Goal: Obtain resource: Download file/media

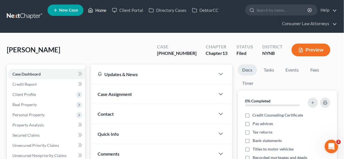
click at [101, 9] on link "Home" at bounding box center [97, 10] width 24 height 10
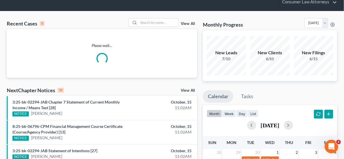
scroll to position [68, 0]
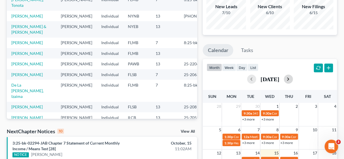
click at [293, 78] on button "button" at bounding box center [288, 79] width 9 height 9
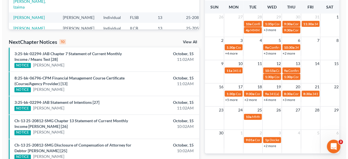
scroll to position [159, 0]
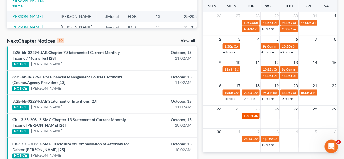
click at [251, 116] on span "MMM [PERSON_NAME]" at bounding box center [268, 116] width 37 height 4
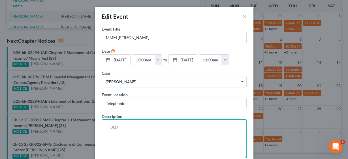
drag, startPoint x: 129, startPoint y: 129, endPoint x: 103, endPoint y: 127, distance: 25.8
click at [103, 127] on textarea "HOLD" at bounding box center [174, 139] width 145 height 39
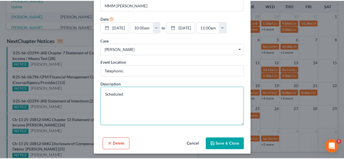
scroll to position [34, 0]
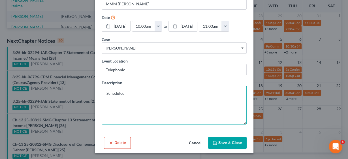
type textarea "Scheduled"
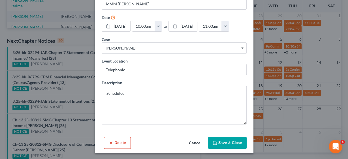
click at [226, 141] on button "Save & Close" at bounding box center [227, 143] width 39 height 12
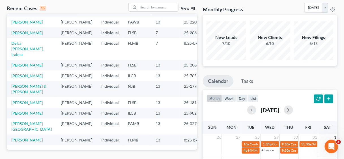
scroll to position [45, 0]
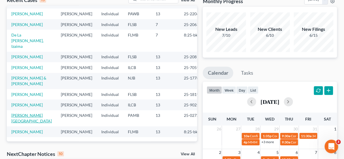
click at [31, 113] on link "[PERSON_NAME][GEOGRAPHIC_DATA]" at bounding box center [31, 118] width 41 height 10
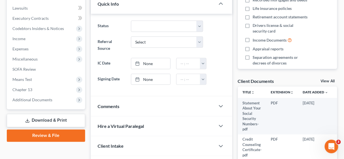
scroll to position [208, 0]
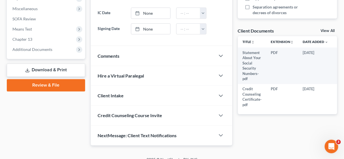
click at [54, 70] on link "Download & Print" at bounding box center [46, 70] width 78 height 13
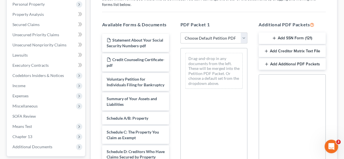
scroll to position [113, 0]
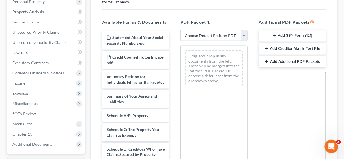
click at [285, 62] on button "Add Additional PDF Packets" at bounding box center [292, 62] width 67 height 12
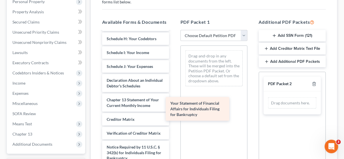
scroll to position [186, 0]
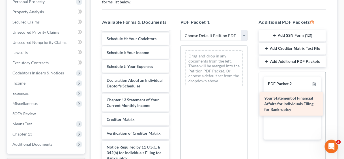
drag, startPoint x: 130, startPoint y: 88, endPoint x: 288, endPoint y: 105, distance: 158.6
click at [174, 105] on div "Your Statement of Financial Affairs for Individuals Filing for Bankruptcy State…" at bounding box center [136, 23] width 76 height 322
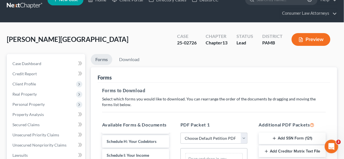
scroll to position [0, 0]
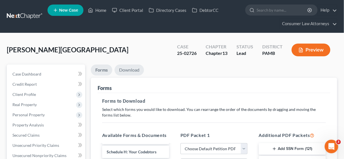
click at [130, 69] on link "Download" at bounding box center [129, 70] width 29 height 11
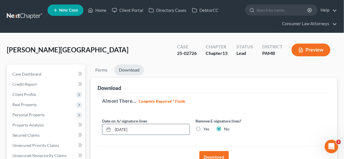
click at [125, 128] on input "[DATE]" at bounding box center [151, 129] width 77 height 11
click at [126, 129] on input "[DATE]" at bounding box center [151, 129] width 77 height 11
drag, startPoint x: 147, startPoint y: 130, endPoint x: 114, endPoint y: 131, distance: 33.1
click at [114, 131] on input "10/01/20254" at bounding box center [151, 129] width 77 height 11
type input "[DATE]"
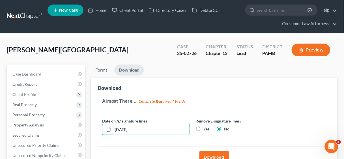
click at [204, 128] on label "Yes" at bounding box center [207, 129] width 6 height 6
click at [206, 128] on input "Yes" at bounding box center [208, 128] width 4 height 4
radio input "true"
radio input "false"
click at [216, 156] on button "Download" at bounding box center [214, 157] width 29 height 12
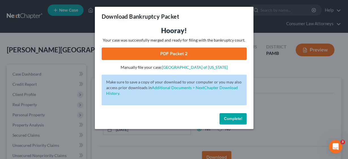
click at [178, 52] on link "PDF Packet 2" at bounding box center [174, 54] width 145 height 12
click at [233, 119] on span "Complete!" at bounding box center [233, 118] width 18 height 5
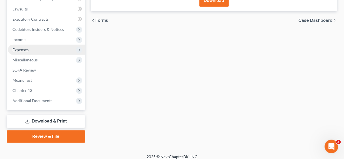
scroll to position [161, 0]
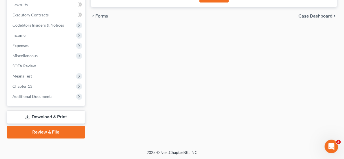
click at [37, 129] on link "Review & File" at bounding box center [46, 132] width 78 height 12
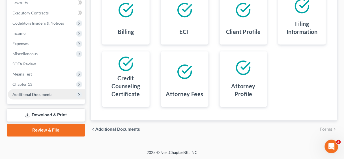
scroll to position [163, 0]
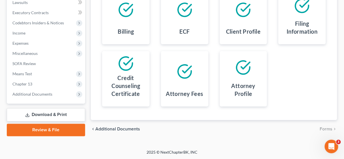
click at [56, 114] on link "Download & Print" at bounding box center [46, 114] width 78 height 13
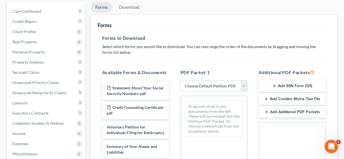
scroll to position [68, 0]
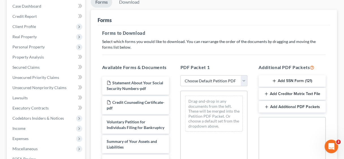
click at [289, 106] on button "Add Additional PDF Packets" at bounding box center [292, 107] width 67 height 12
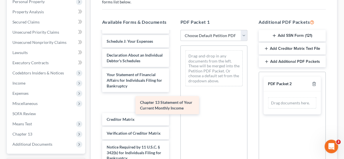
scroll to position [192, 0]
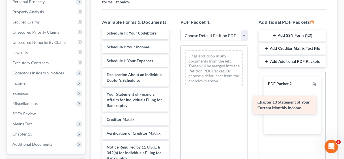
drag, startPoint x: 134, startPoint y: 100, endPoint x: 285, endPoint y: 103, distance: 151.0
click at [174, 103] on div "Chapter 13 Statement of Your Current Monthly Income Statement About Your Social…" at bounding box center [136, 21] width 76 height 328
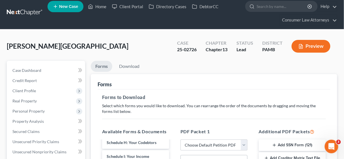
scroll to position [0, 0]
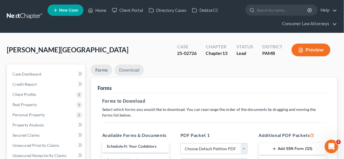
click at [127, 68] on link "Download" at bounding box center [129, 70] width 29 height 11
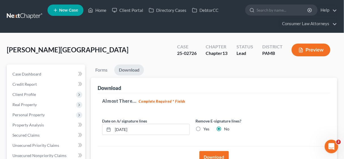
click at [204, 128] on label "Yes" at bounding box center [207, 129] width 6 height 6
click at [206, 128] on input "Yes" at bounding box center [208, 128] width 4 height 4
radio input "true"
radio input "false"
click at [125, 129] on input "[DATE]" at bounding box center [151, 129] width 77 height 11
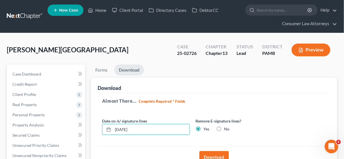
type input "[DATE]"
click at [218, 155] on button "Download" at bounding box center [214, 157] width 29 height 12
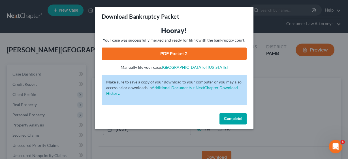
click at [175, 52] on link "PDF Packet 2" at bounding box center [174, 54] width 145 height 12
click at [238, 121] on span "Complete!" at bounding box center [233, 118] width 18 height 5
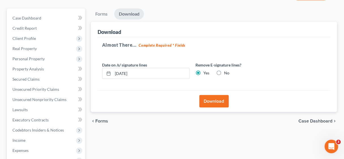
scroll to position [68, 0]
